Goal: Task Accomplishment & Management: Use online tool/utility

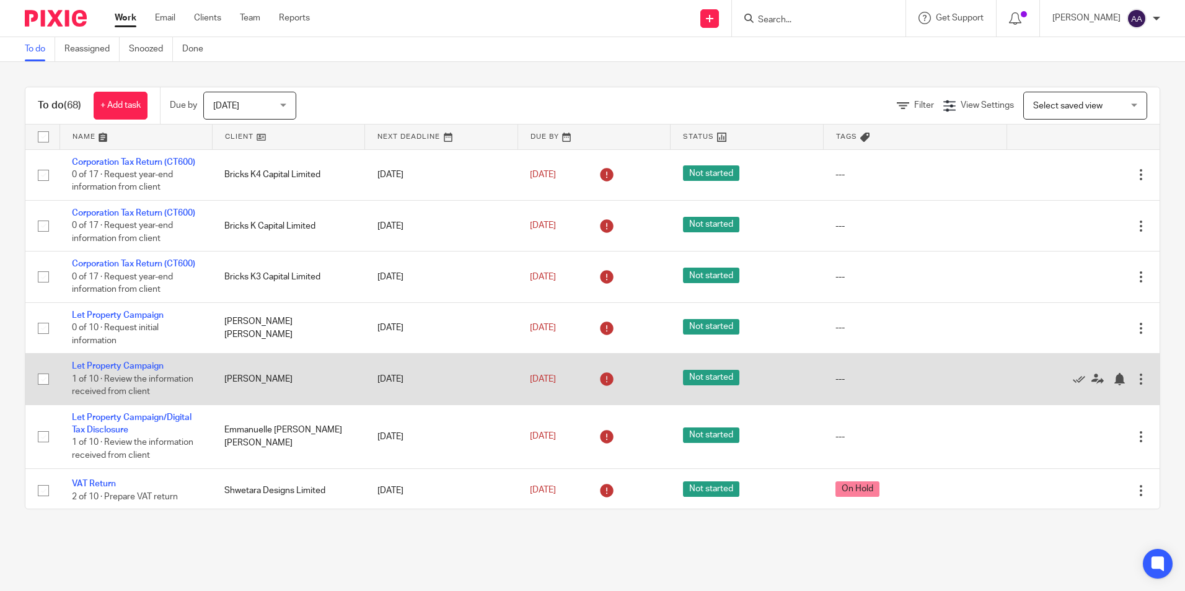
drag, startPoint x: 30, startPoint y: 76, endPoint x: 950, endPoint y: 425, distance: 984.7
click at [946, 417] on div "To do (68) + Add task Due by [DATE] [DATE] [DATE] [DATE] This week Next week Th…" at bounding box center [592, 298] width 1185 height 472
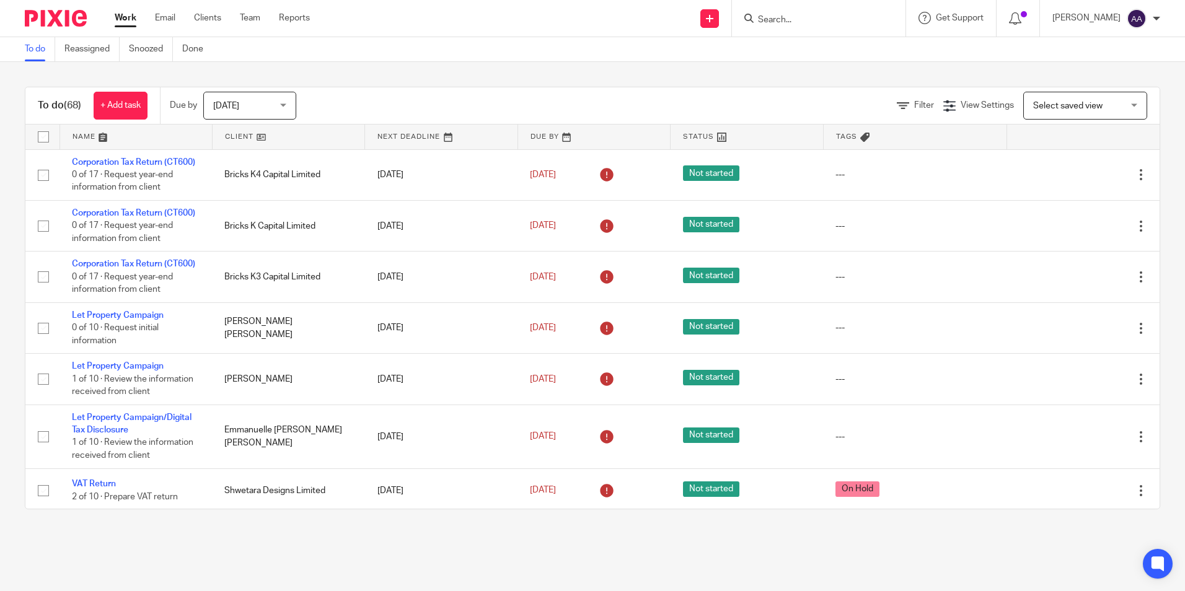
click at [969, 565] on main "To do Reassigned Snoozed Done To do (68) + Add task Due by [DATE] [DATE] [DATE]…" at bounding box center [592, 295] width 1185 height 591
drag, startPoint x: 20, startPoint y: 91, endPoint x: 1233, endPoint y: 249, distance: 1222.9
click at [1185, 249] on html "Work Email Clients Team Reports Work Email Clients Team Reports Settings Send n…" at bounding box center [592, 295] width 1185 height 591
click at [2, 89] on div "To do (68) + Add task Due by [DATE] [DATE] [DATE] [DATE] This week Next week Th…" at bounding box center [592, 298] width 1185 height 472
click at [47, 87] on div "To do (68) + Add task Due by [DATE] [DATE] [DATE] [DATE] This week Next week Th…" at bounding box center [593, 298] width 1136 height 423
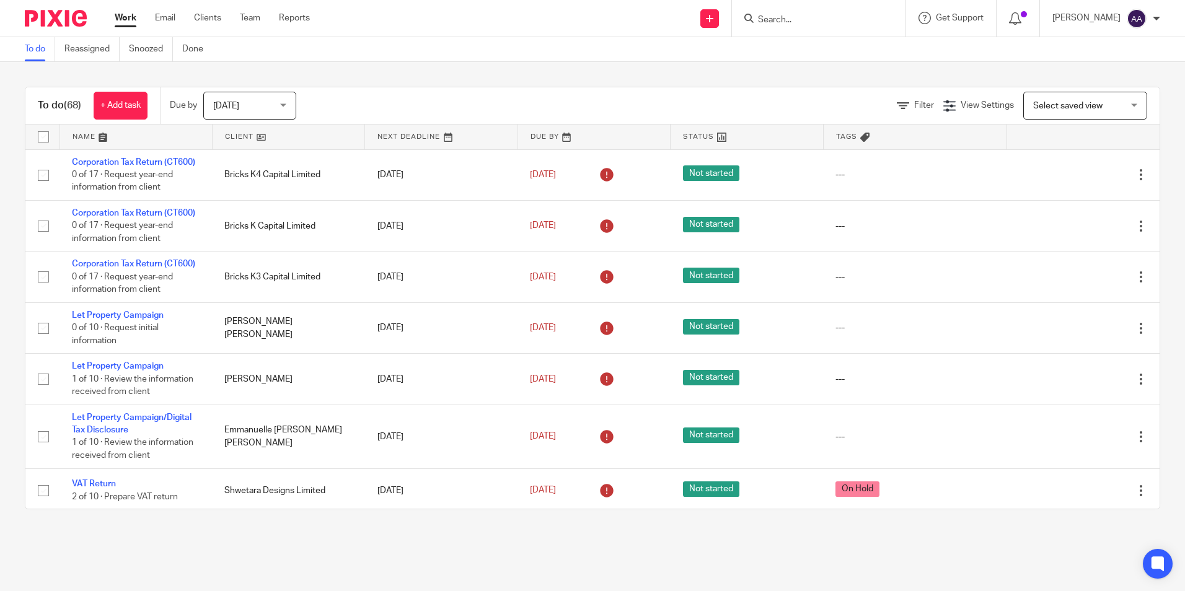
drag, startPoint x: 42, startPoint y: 100, endPoint x: 1183, endPoint y: 113, distance: 1141.5
click at [1183, 113] on main "To do Reassigned Snoozed Done To do (68) + Add task Due by [DATE] [DATE] [DATE]…" at bounding box center [592, 295] width 1185 height 591
click at [557, 71] on div "To do (68) + Add task Due by [DATE] [DATE] [DATE] [DATE] This week Next week Th…" at bounding box center [592, 298] width 1185 height 472
click at [343, 70] on div "To do (68) + Add task Due by [DATE] [DATE] [DATE] [DATE] This week Next week Th…" at bounding box center [592, 298] width 1185 height 472
drag, startPoint x: 205, startPoint y: 93, endPoint x: 1135, endPoint y: 103, distance: 930.1
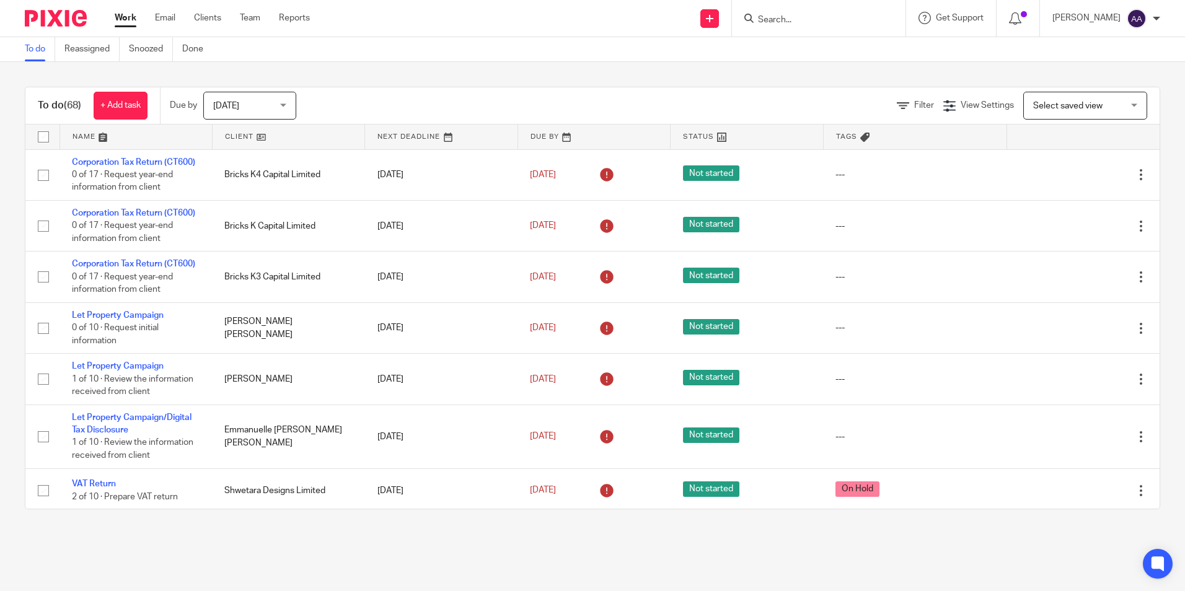
click at [1135, 103] on div "To do (68) + Add task Due by [DATE] [DATE] [DATE] [DATE] This week Next week Th…" at bounding box center [592, 105] width 1135 height 37
click at [784, 75] on div "To do (68) + Add task Due by [DATE] [DATE] [DATE] [DATE] This week Next week Th…" at bounding box center [592, 298] width 1185 height 472
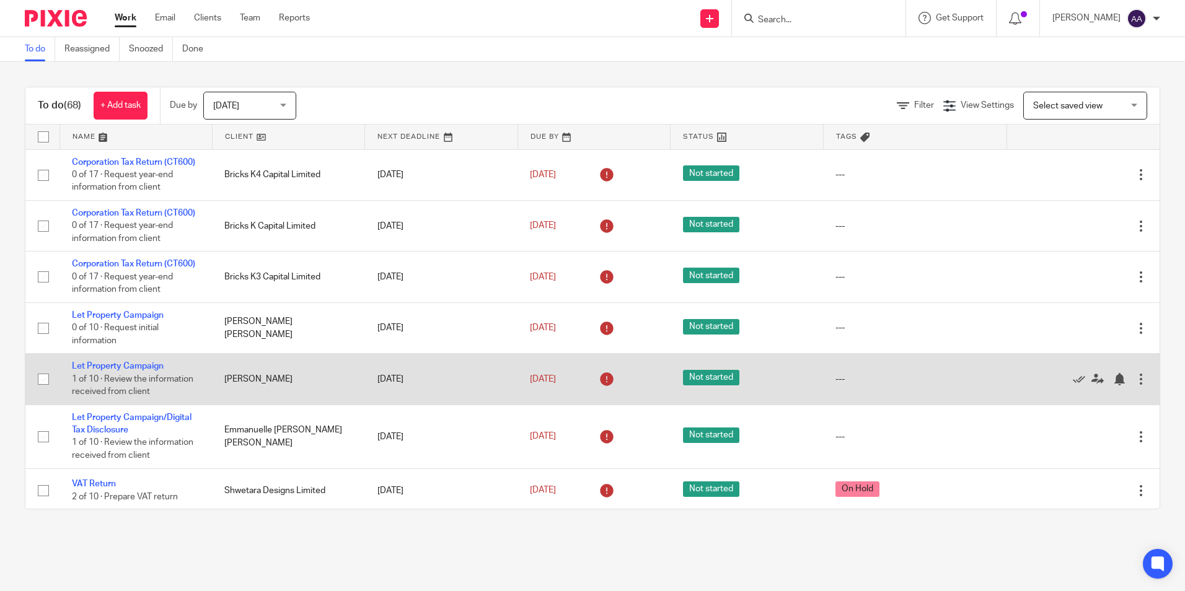
drag, startPoint x: 32, startPoint y: 83, endPoint x: 1031, endPoint y: 430, distance: 1057.3
click at [1030, 430] on div "To do (68) + Add task Due by [DATE] [DATE] [DATE] [DATE] This week Next week Th…" at bounding box center [592, 298] width 1185 height 472
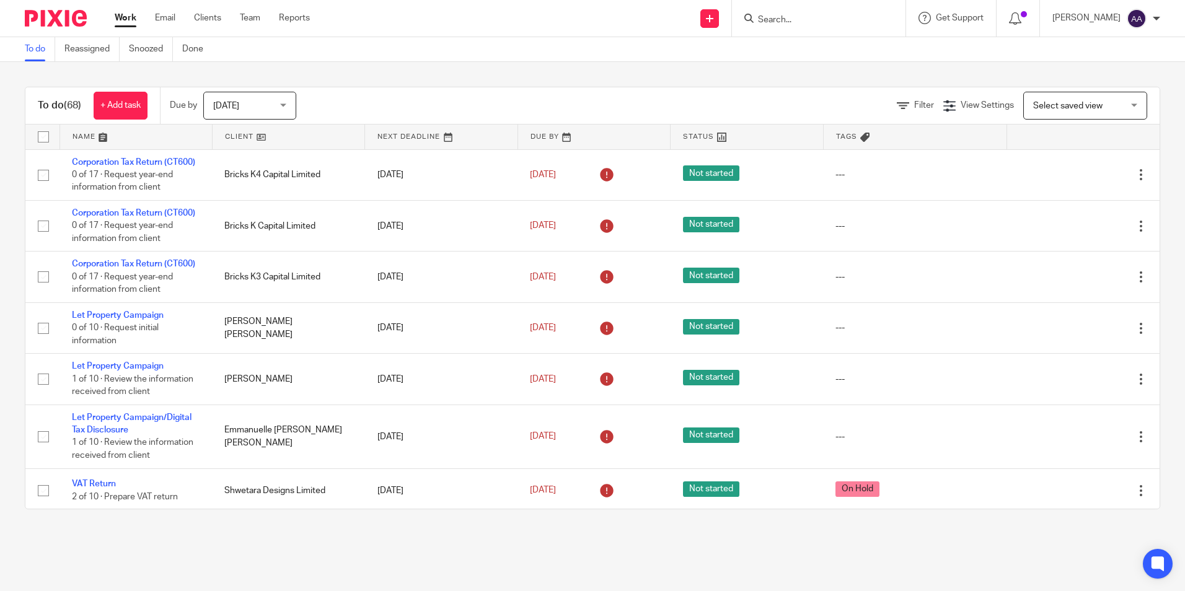
click at [561, 75] on div "To do (68) + Add task Due by [DATE] [DATE] [DATE] [DATE] This week Next week Th…" at bounding box center [592, 298] width 1185 height 472
